Goal: Task Accomplishment & Management: Manage account settings

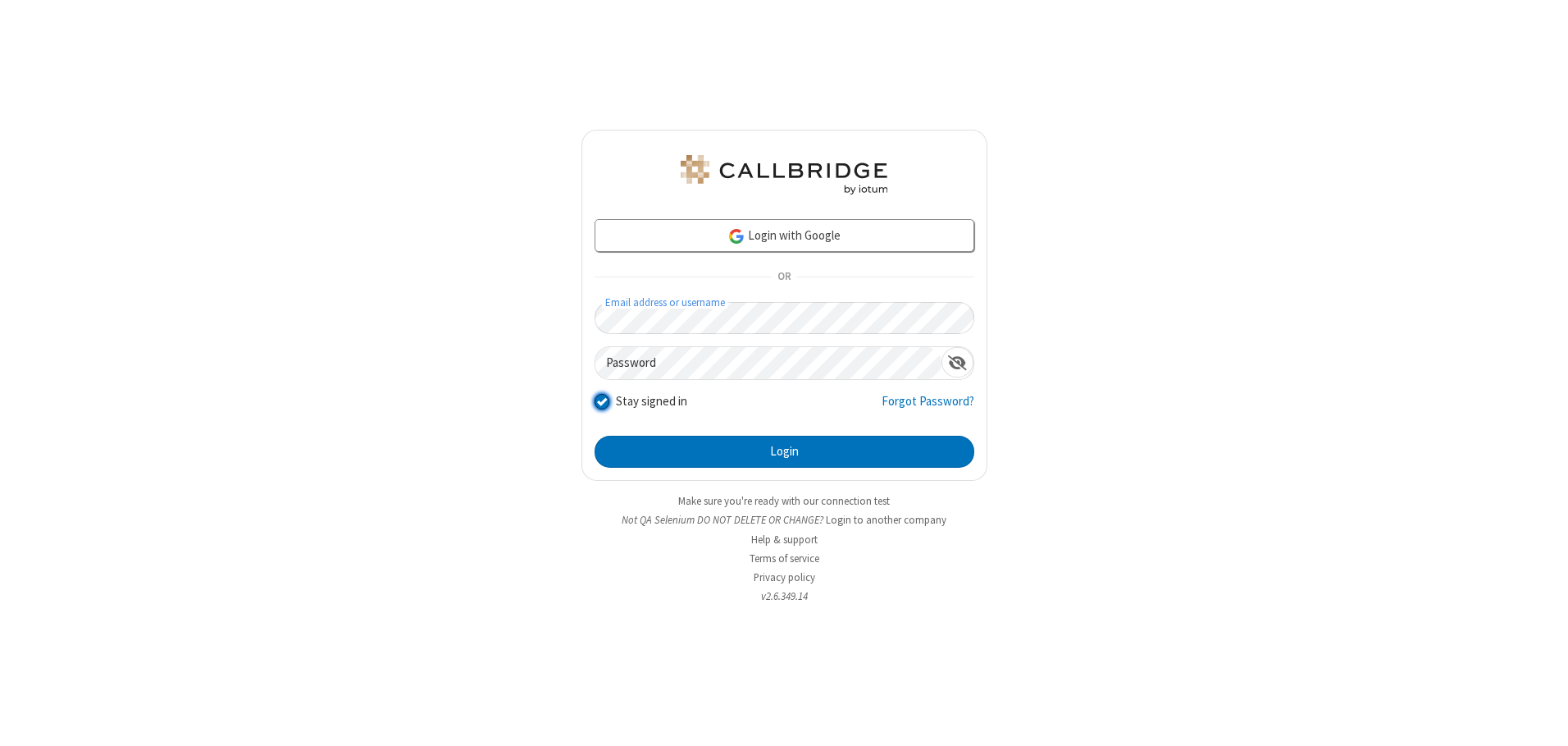
click at [601, 401] on input "Stay signed in" at bounding box center [602, 402] width 15 height 17
checkbox input "false"
click at [784, 452] on button "Login" at bounding box center [784, 452] width 380 height 33
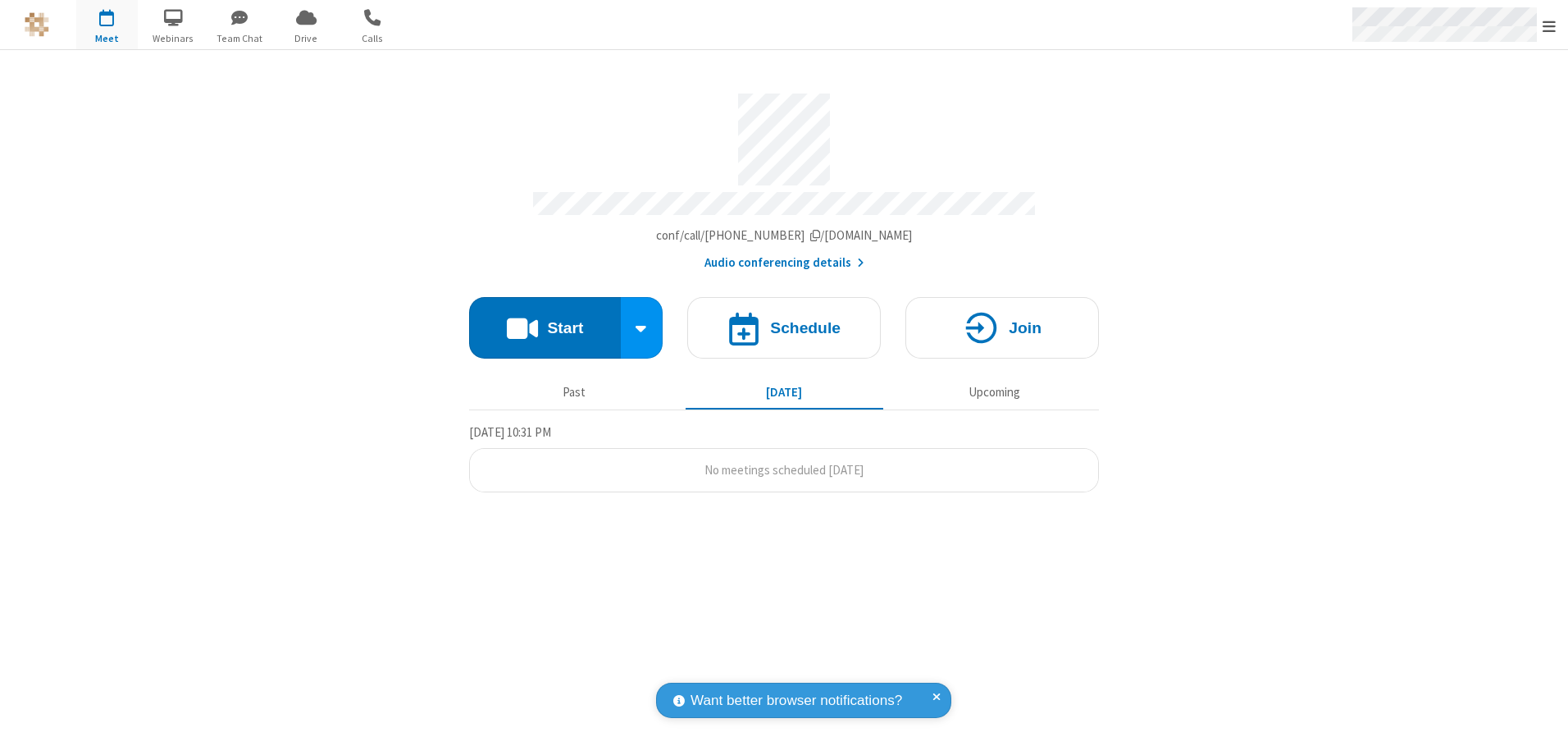
click at [1549, 25] on span "Open menu" at bounding box center [1549, 25] width 14 height 16
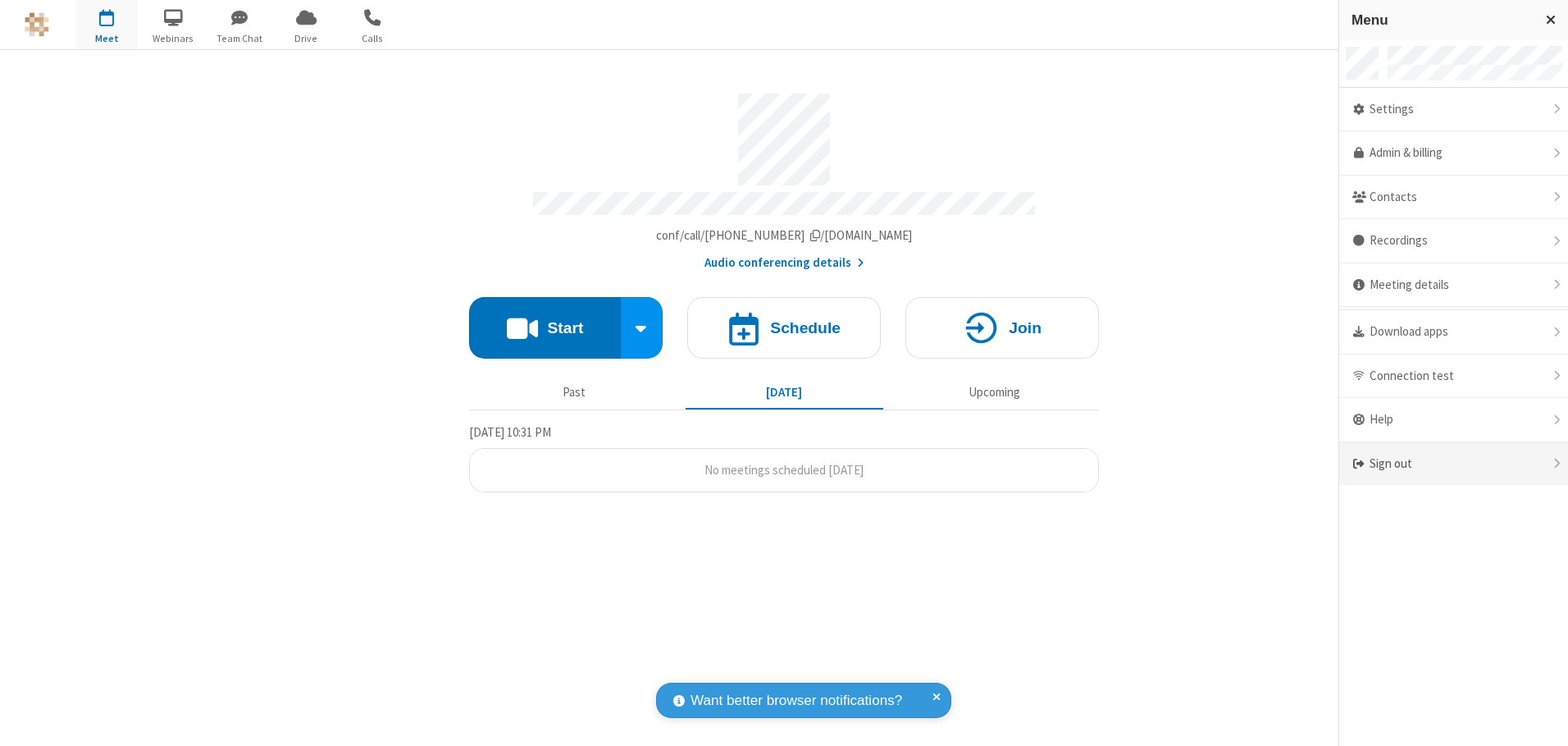
click at [1453, 464] on div "Sign out" at bounding box center [1453, 464] width 229 height 43
